Goal: Navigation & Orientation: Find specific page/section

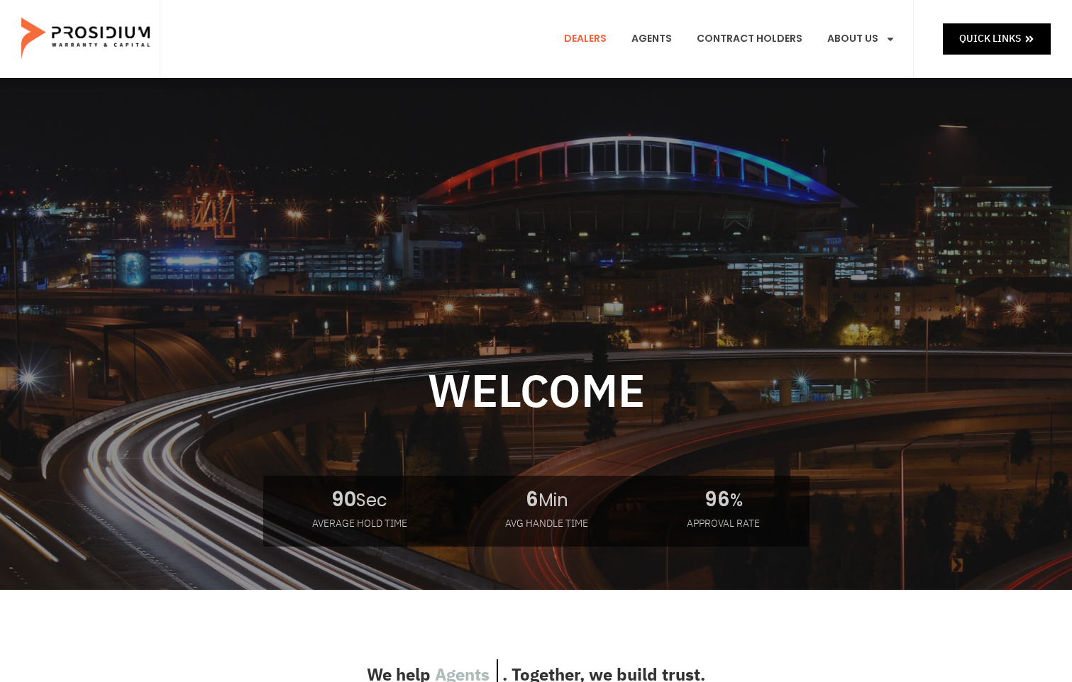
click at [589, 40] on link "Dealers" at bounding box center [585, 39] width 64 height 52
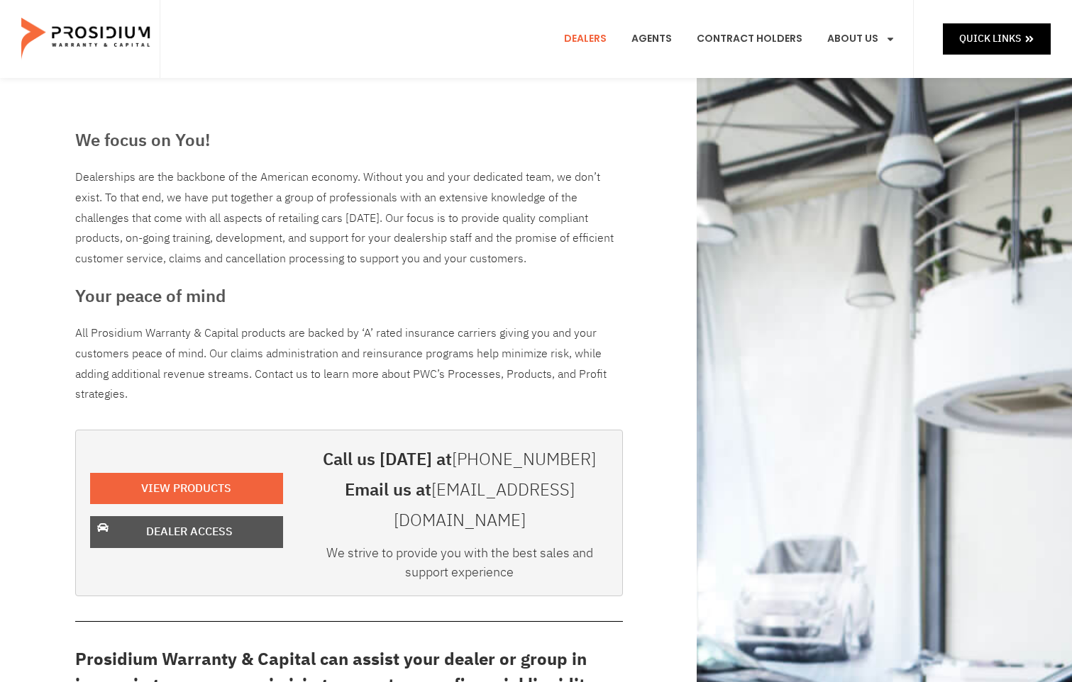
click at [164, 522] on span "Dealer Access" at bounding box center [189, 532] width 87 height 21
click at [579, 36] on link "Dealers" at bounding box center [585, 39] width 64 height 52
click at [240, 499] on div "View Products Dealer Access" at bounding box center [186, 514] width 207 height 152
click at [248, 522] on span "Dealer Access" at bounding box center [189, 532] width 156 height 21
